Goal: Check status: Check status

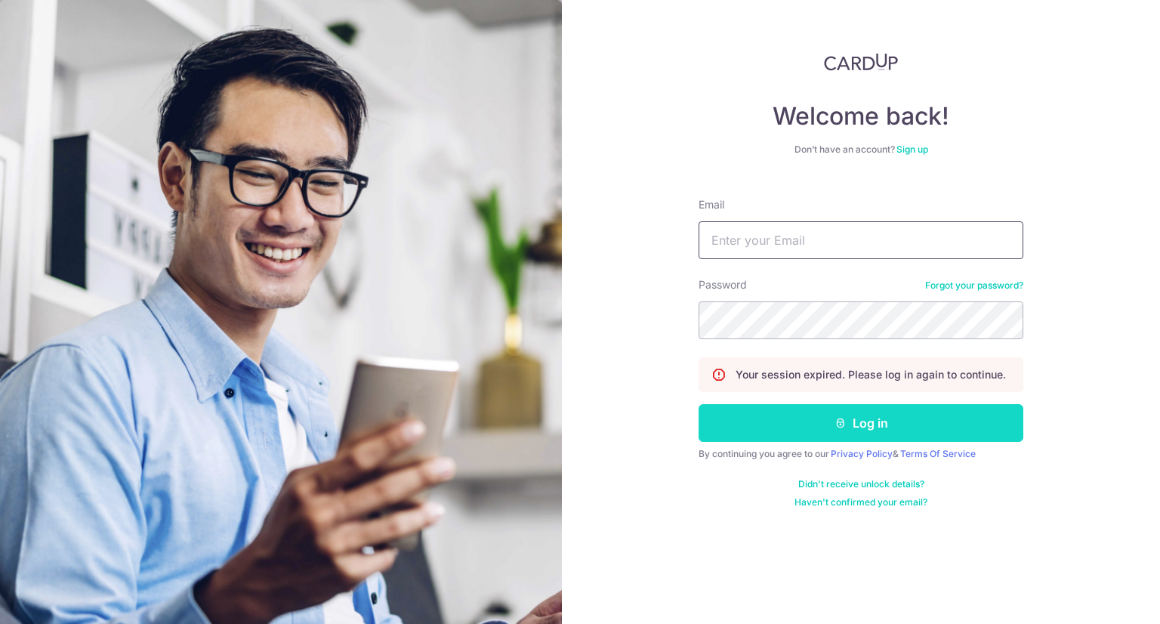
type input "[PERSON_NAME][EMAIL_ADDRESS][DOMAIN_NAME]"
click at [860, 428] on button "Log in" at bounding box center [860, 423] width 325 height 38
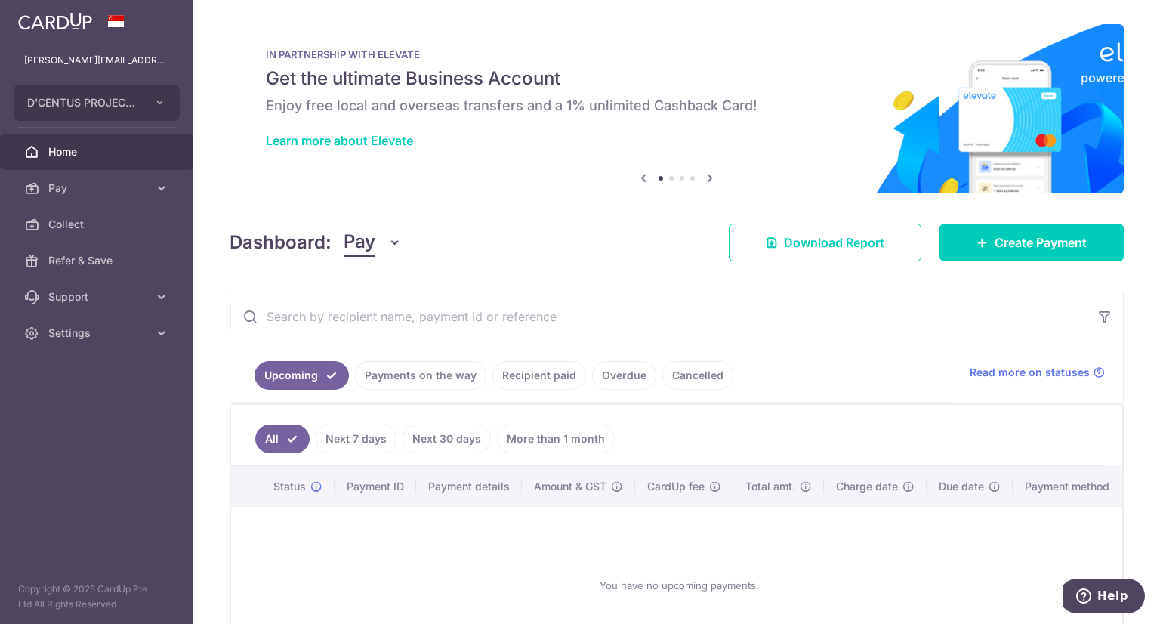
click at [410, 380] on link "Payments on the way" at bounding box center [420, 375] width 131 height 29
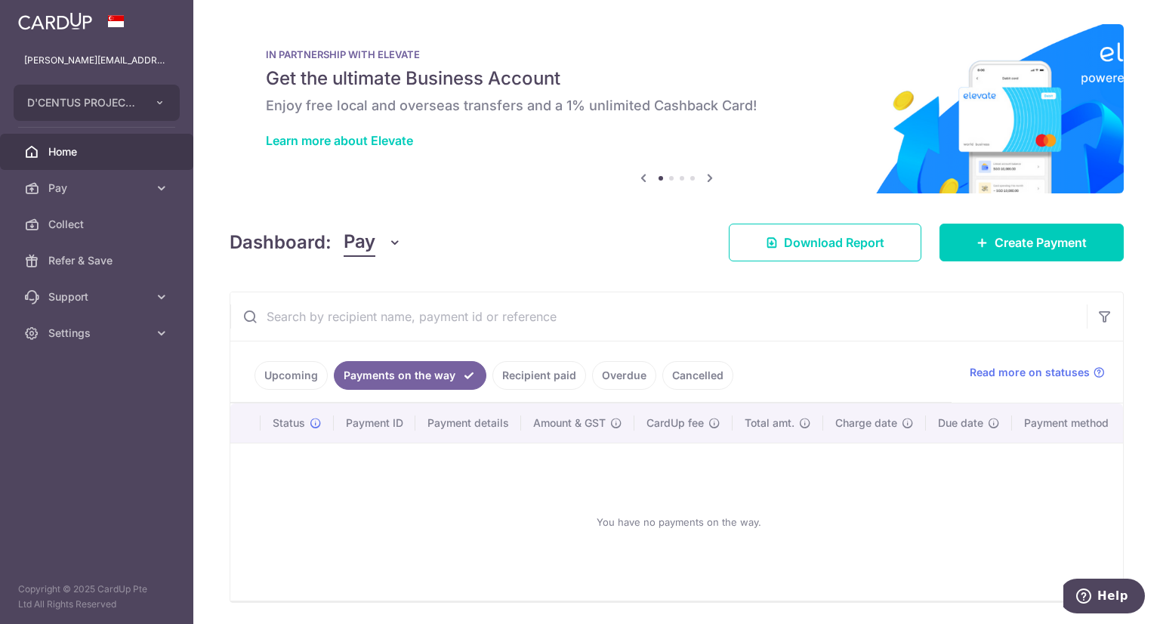
click at [524, 377] on link "Recipient paid" at bounding box center [539, 375] width 94 height 29
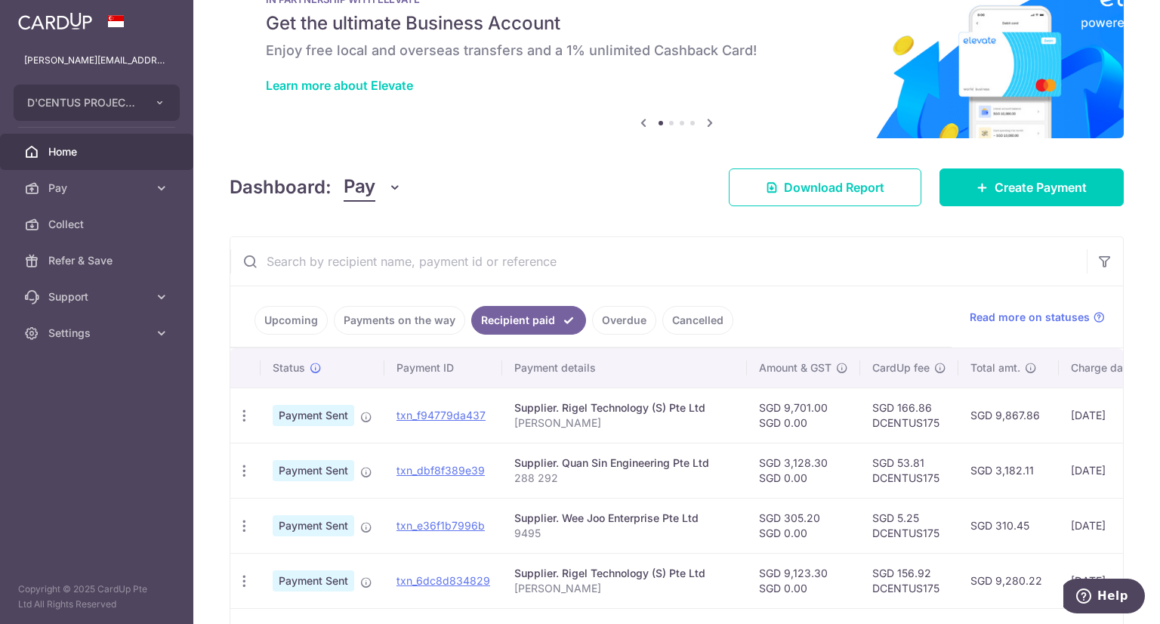
scroll to position [75, 0]
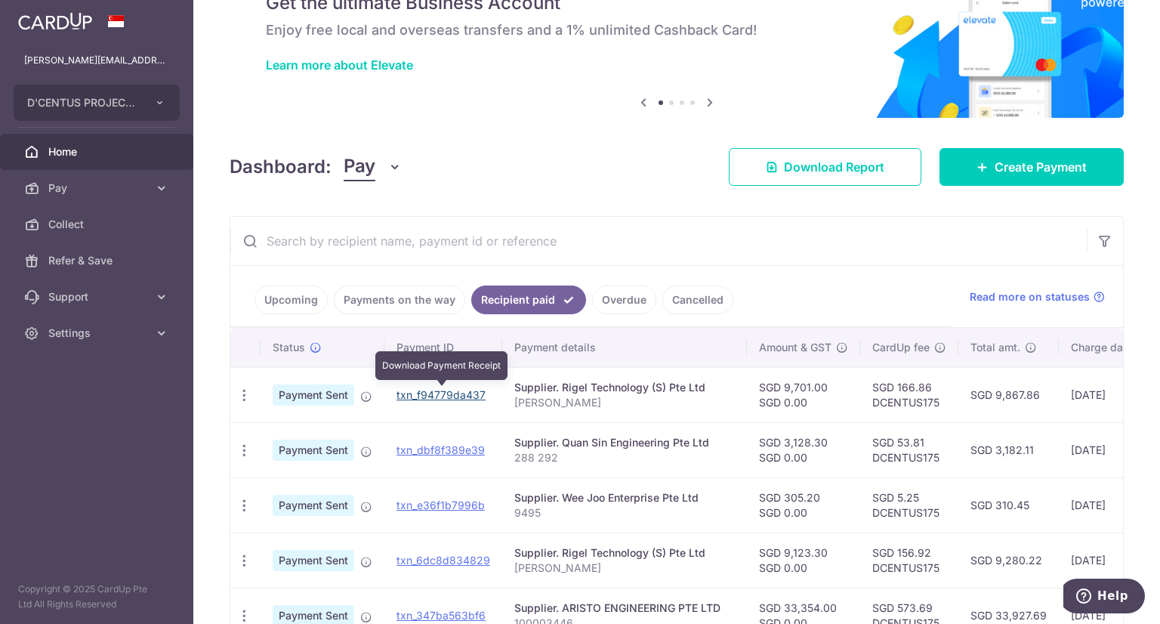
click at [444, 393] on link "txn_f94779da437" at bounding box center [440, 394] width 89 height 13
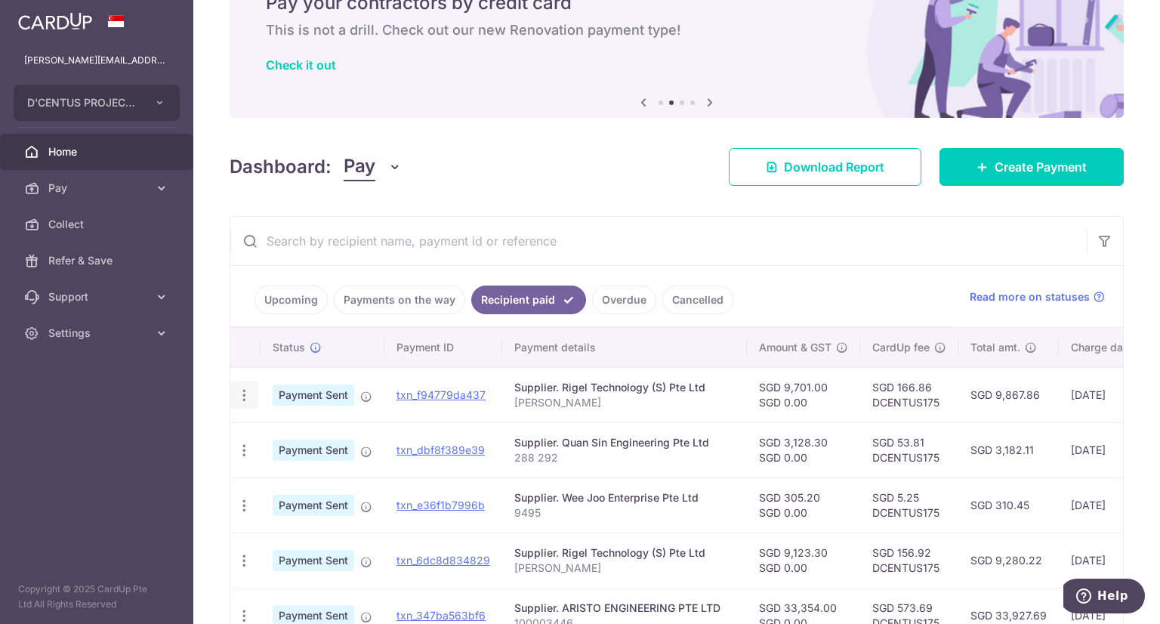
click at [245, 399] on icon "button" at bounding box center [244, 395] width 16 height 16
click at [284, 436] on span "PDF Receipt" at bounding box center [324, 436] width 103 height 15
click at [840, 168] on span "Download Report" at bounding box center [834, 167] width 100 height 18
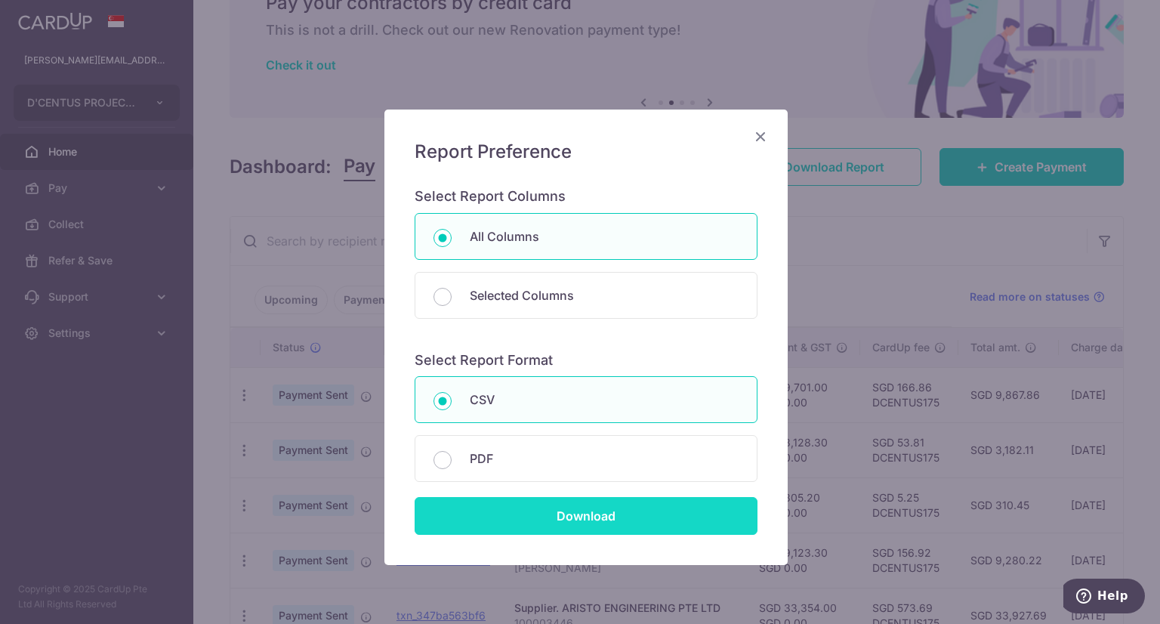
click at [569, 499] on input "Download" at bounding box center [585, 516] width 343 height 38
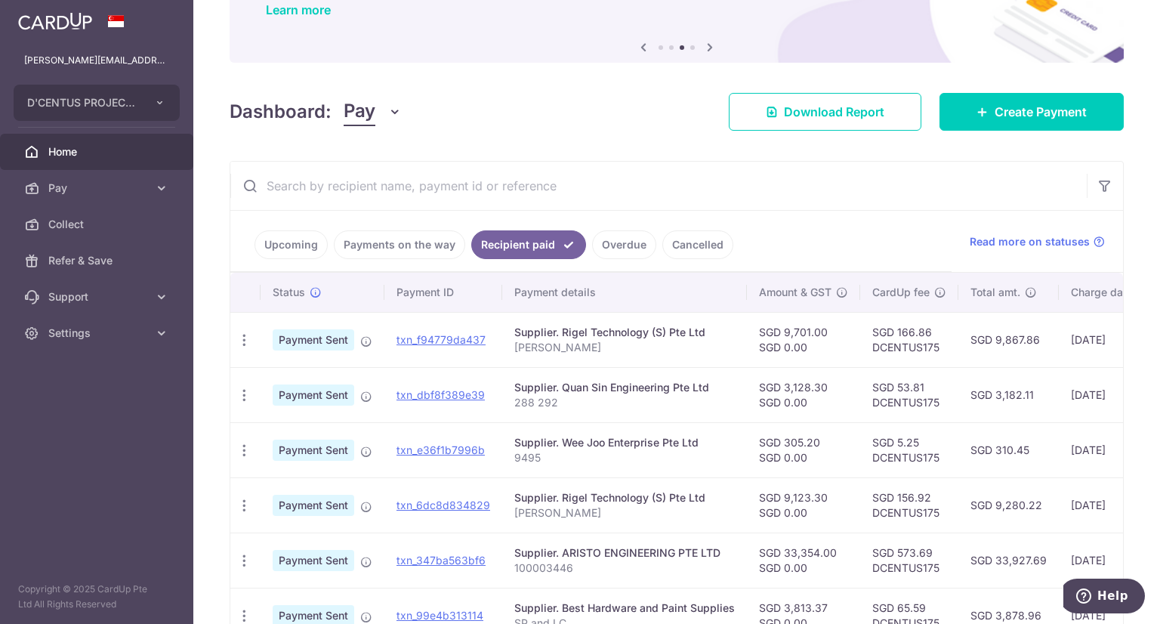
scroll to position [226, 0]
